Goal: Information Seeking & Learning: Learn about a topic

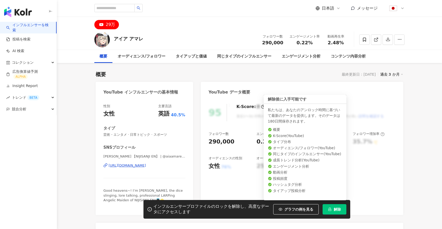
click at [335, 210] on button "解除" at bounding box center [335, 209] width 24 height 10
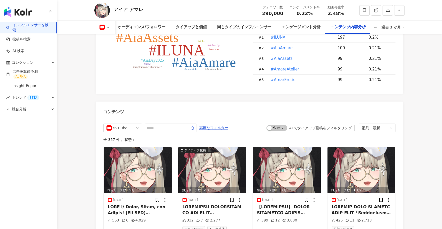
scroll to position [1407, 0]
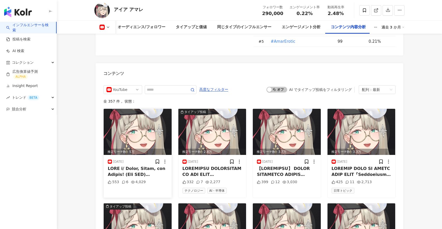
click at [136, 166] on div at bounding box center [138, 172] width 60 height 12
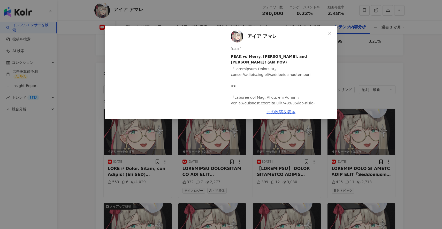
click at [351, 90] on div "アイア アマレ [DATE] PEAK w/ Merry, [PERSON_NAME], and [PERSON_NAME]! (Aia POV) 553 6…" at bounding box center [221, 114] width 442 height 229
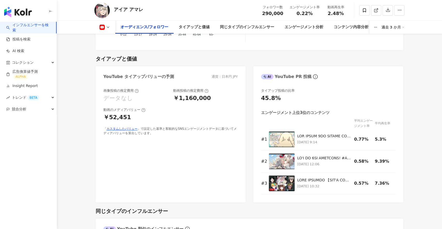
scroll to position [610, 0]
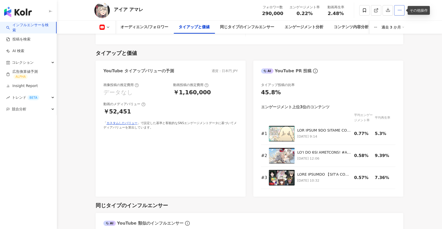
click at [404, 8] on button "button" at bounding box center [400, 10] width 10 height 10
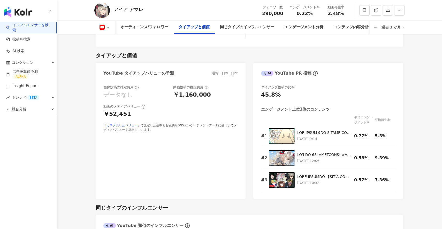
scroll to position [608, 0]
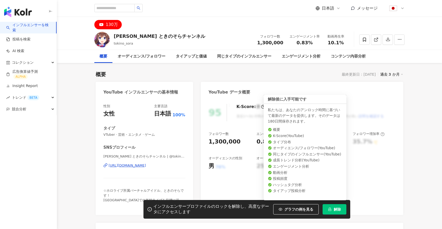
click at [332, 211] on button "解除" at bounding box center [335, 209] width 24 height 10
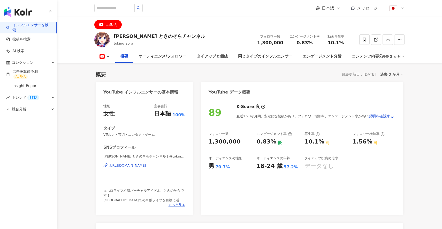
scroll to position [201, 0]
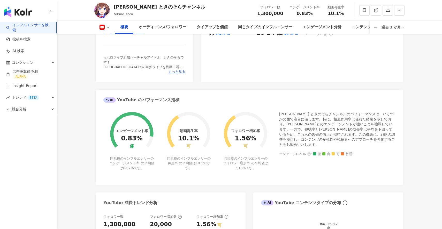
scroll to position [0, 0]
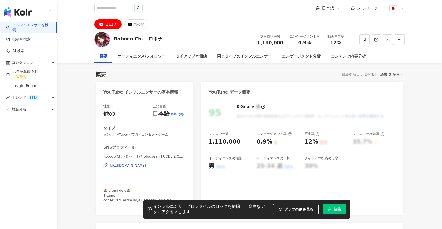
click at [336, 208] on span "解除" at bounding box center [337, 209] width 7 height 4
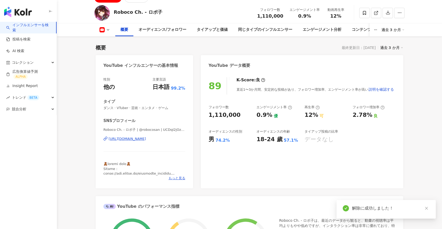
scroll to position [26, 0]
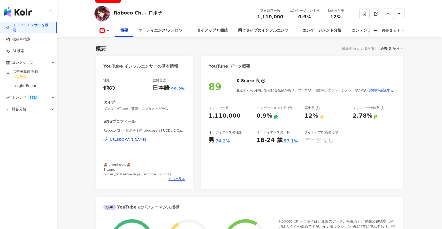
click at [217, 47] on div "概要 最終更新日：2025/08/13 過去 3 か月" at bounding box center [250, 48] width 308 height 7
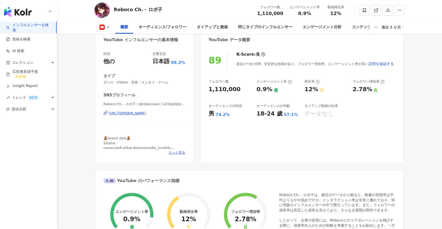
scroll to position [0, 0]
